Goal: Task Accomplishment & Management: Use online tool/utility

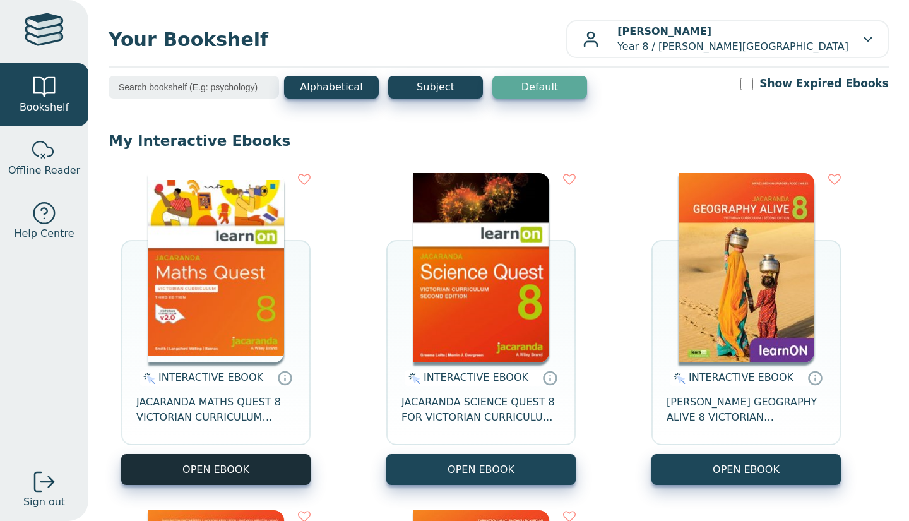
click at [239, 466] on button "OPEN EBOOK" at bounding box center [215, 469] width 189 height 31
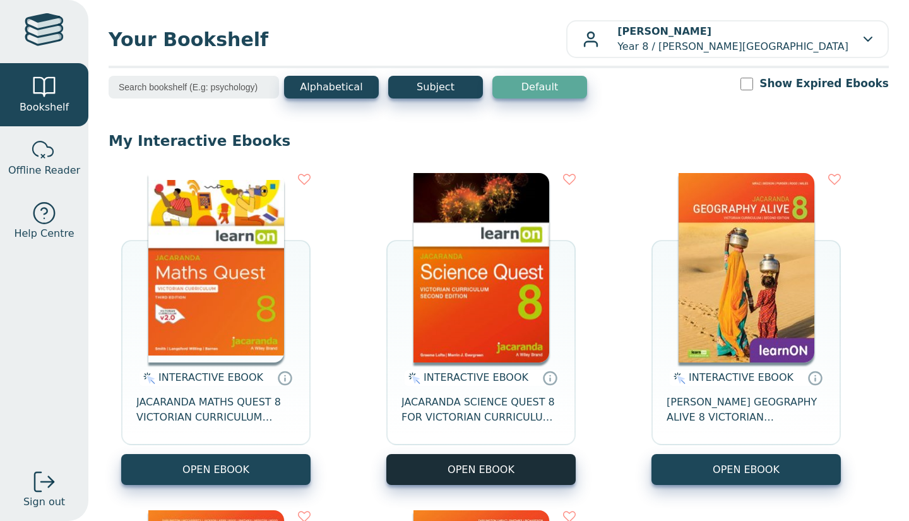
click at [503, 470] on button "OPEN EBOOK" at bounding box center [480, 469] width 189 height 31
